Goal: Information Seeking & Learning: Find specific fact

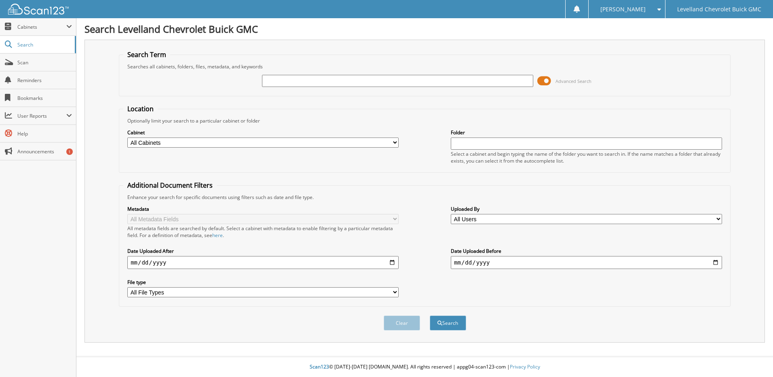
click at [288, 83] on input "text" at bounding box center [397, 81] width 271 height 12
type input "20008"
click at [430, 315] on button "Search" at bounding box center [448, 322] width 36 height 15
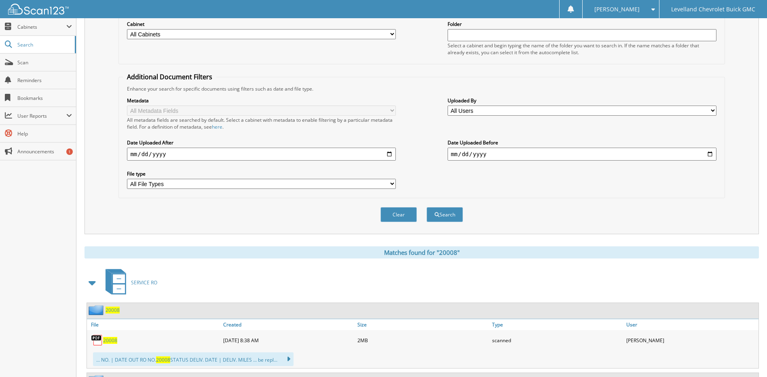
scroll to position [162, 0]
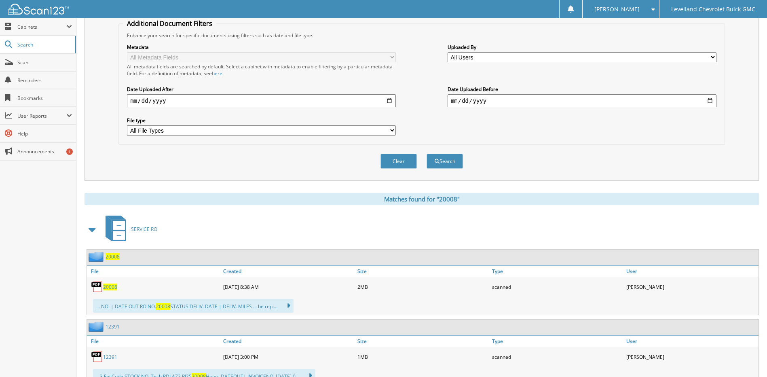
click at [109, 257] on span "20008" at bounding box center [112, 256] width 14 height 7
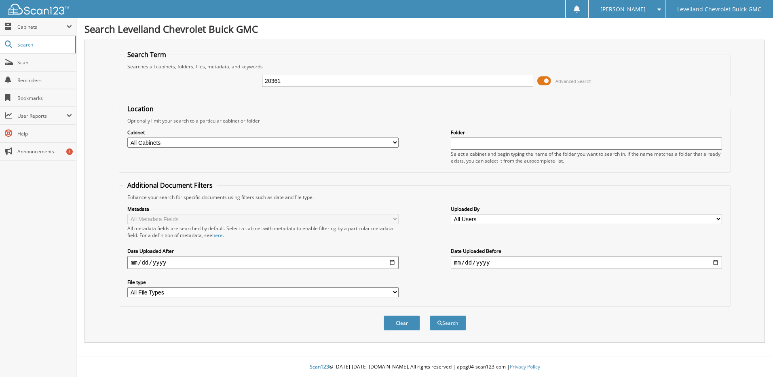
type input "20361"
click at [430, 315] on button "Search" at bounding box center [448, 322] width 36 height 15
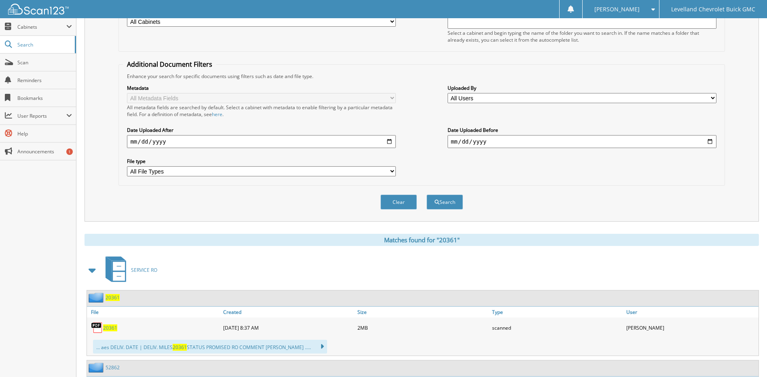
scroll to position [121, 0]
click at [111, 328] on span "20361" at bounding box center [110, 327] width 14 height 7
click at [43, 43] on span "Search" at bounding box center [43, 44] width 53 height 7
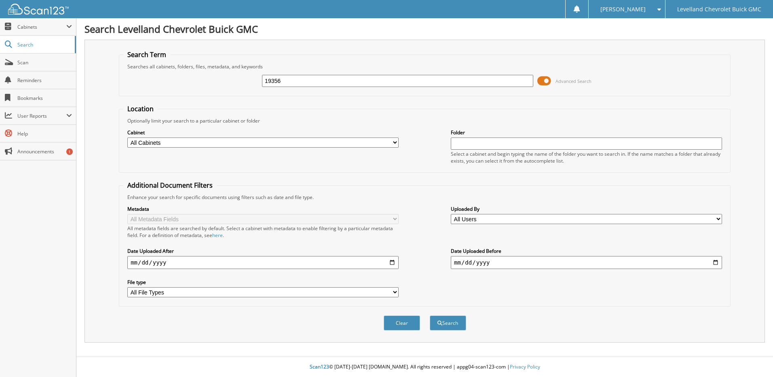
type input "19356"
click at [430, 315] on button "Search" at bounding box center [448, 322] width 36 height 15
